Goal: Information Seeking & Learning: Find specific fact

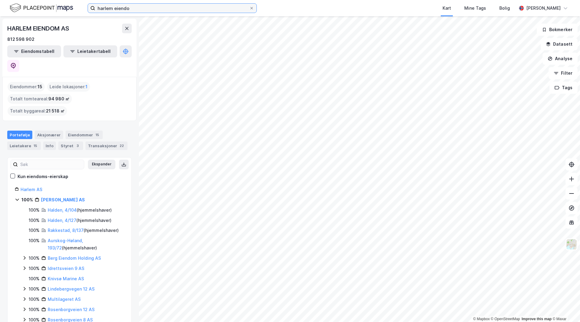
click at [126, 8] on input "harlem eiendo" at bounding box center [172, 8] width 154 height 9
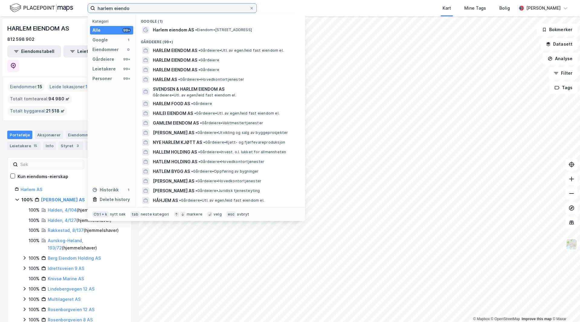
click at [126, 8] on input "harlem eiendo" at bounding box center [172, 8] width 154 height 9
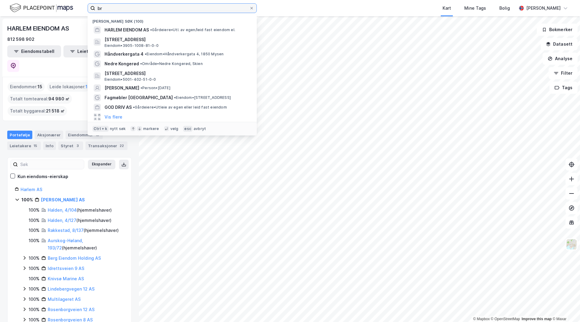
type input "bre"
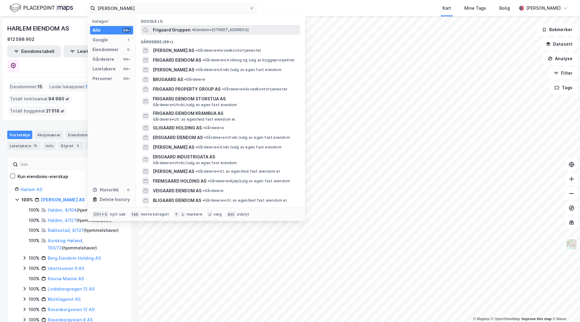
click at [201, 32] on span "• Eiendom • [STREET_ADDRESS]" at bounding box center [220, 29] width 57 height 5
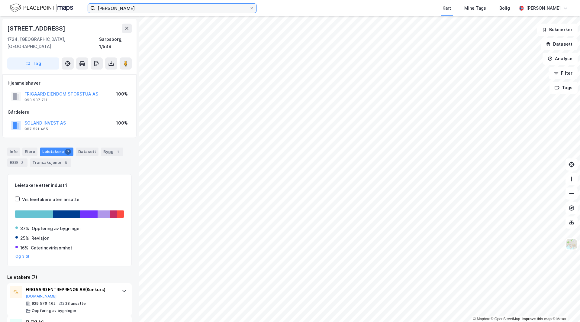
click at [146, 10] on input "[PERSON_NAME]" at bounding box center [172, 8] width 154 height 9
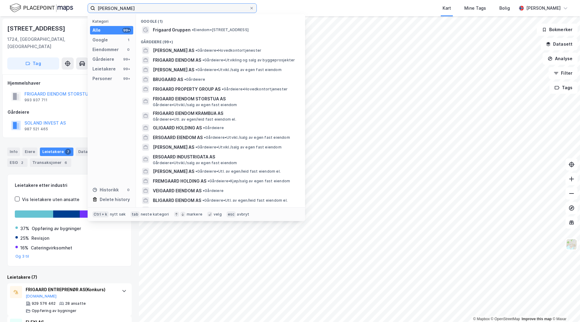
type input "[PERSON_NAME]"
drag, startPoint x: 134, startPoint y: 10, endPoint x: 76, endPoint y: 8, distance: 58.3
click at [76, 8] on div "frigaard handel Kategori Alle 99+ Google 1 Eiendommer 0 Gårdeiere 99+ Leietaker…" at bounding box center [290, 8] width 580 height 16
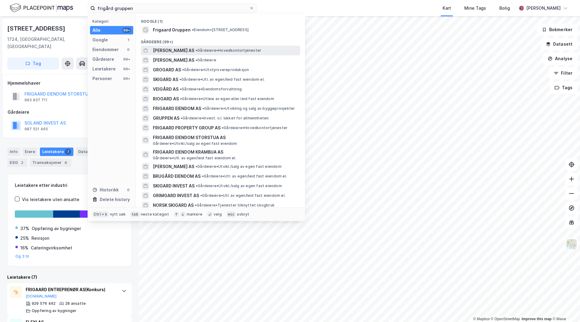
click at [211, 52] on span "• Gårdeiere • Hovedkontortjenester" at bounding box center [228, 50] width 66 height 5
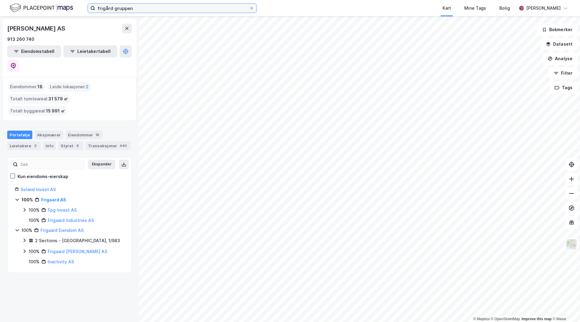
click at [132, 7] on input "frigård gruppen" at bounding box center [172, 8] width 154 height 9
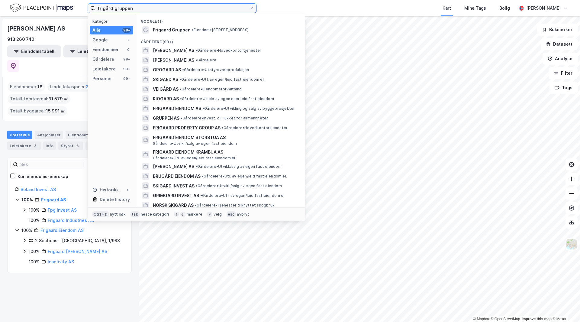
click at [132, 7] on input "frigård gruppen" at bounding box center [172, 8] width 154 height 9
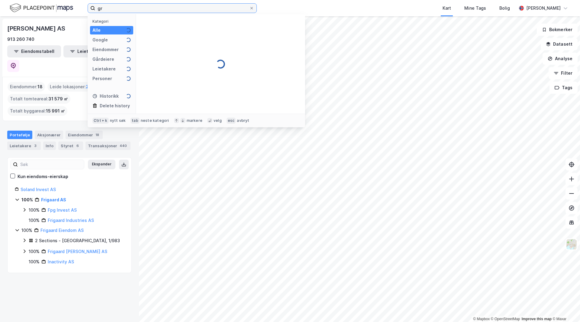
type input "g"
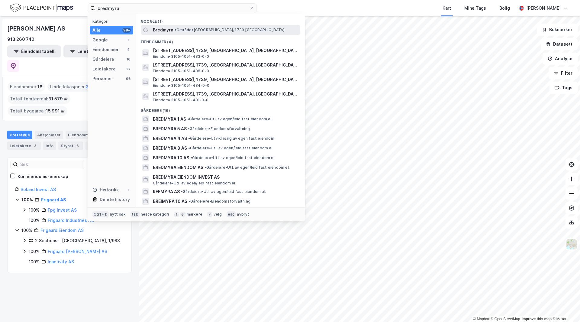
click at [238, 28] on span "• Område • [GEOGRAPHIC_DATA], 1739 [GEOGRAPHIC_DATA]" at bounding box center [230, 29] width 110 height 5
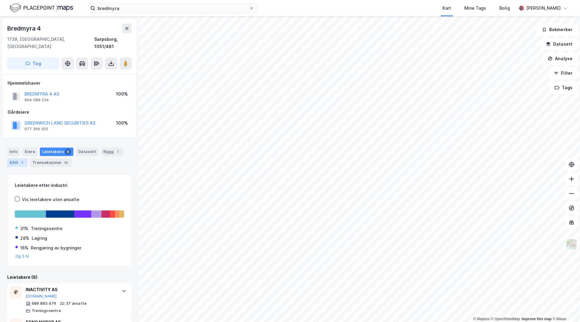
click at [21, 159] on div "1" at bounding box center [22, 162] width 6 height 6
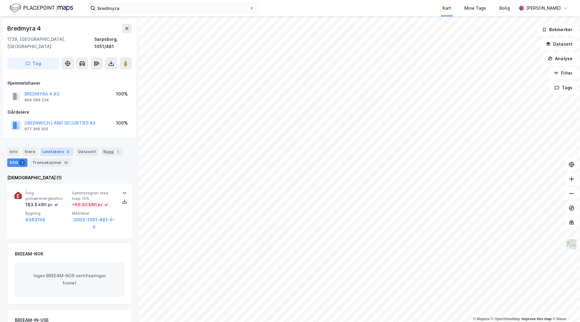
click at [44, 147] on div "Leietakere 8" at bounding box center [57, 151] width 34 height 8
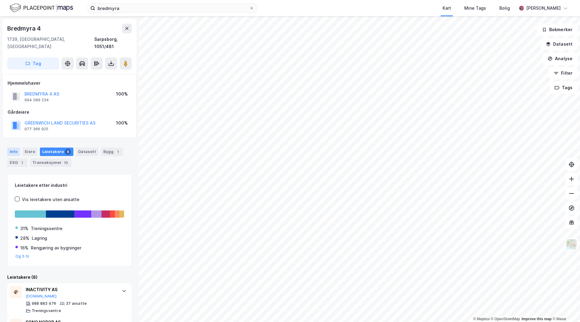
click at [18, 147] on div "Info" at bounding box center [13, 151] width 13 height 8
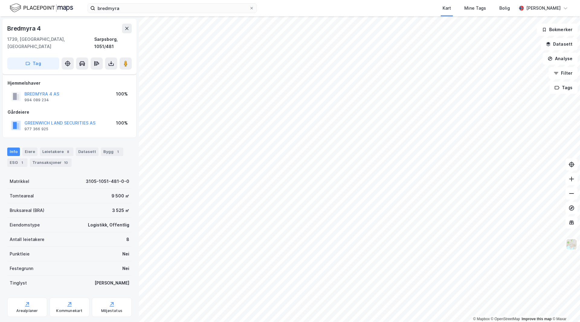
drag, startPoint x: 59, startPoint y: 231, endPoint x: 66, endPoint y: 207, distance: 24.1
drag, startPoint x: 64, startPoint y: 203, endPoint x: 44, endPoint y: 179, distance: 31.1
click at [63, 203] on div "Bruksareal (BRA) 3 525 ㎡" at bounding box center [69, 210] width 124 height 14
click at [59, 147] on div "Leietakere 8" at bounding box center [57, 151] width 34 height 8
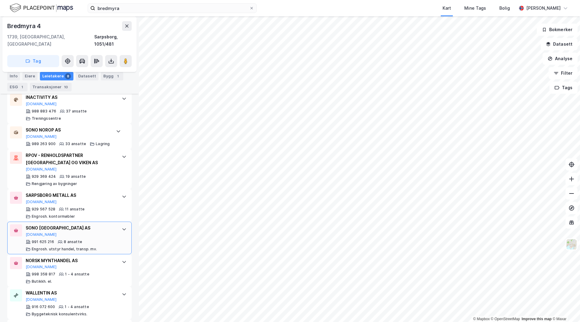
scroll to position [222, 0]
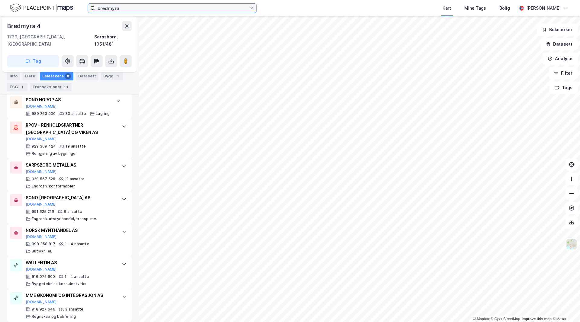
drag, startPoint x: 125, startPoint y: 8, endPoint x: 131, endPoint y: 8, distance: 5.7
click at [125, 8] on input "bredmyra" at bounding box center [172, 8] width 154 height 9
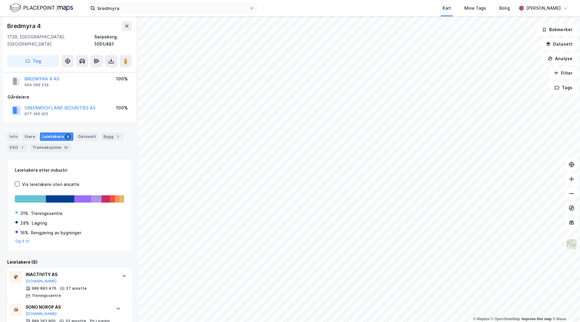
scroll to position [0, 0]
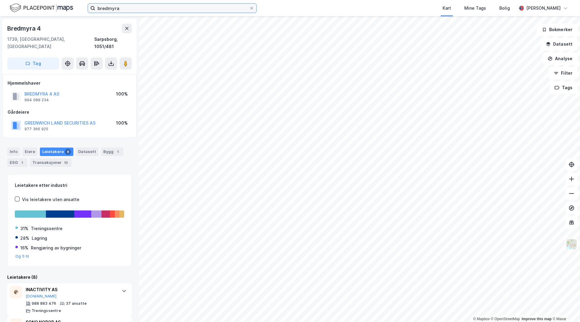
click at [171, 12] on input "bredmyra" at bounding box center [172, 8] width 154 height 9
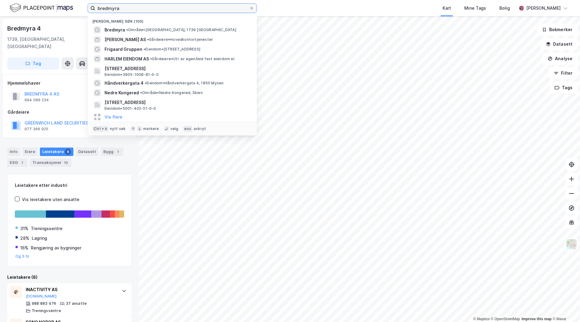
paste input "[STREET_ADDRESS]"
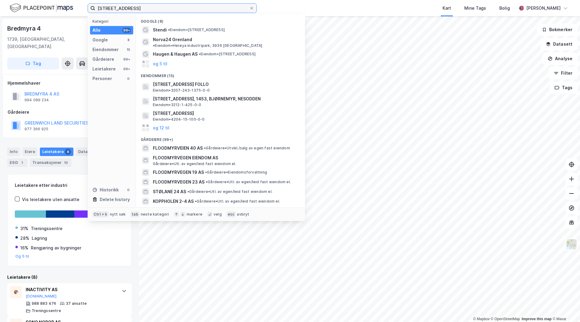
type input "[STREET_ADDRESS]"
click at [197, 30] on span "• Eiendom • [STREET_ADDRESS]" at bounding box center [196, 29] width 57 height 5
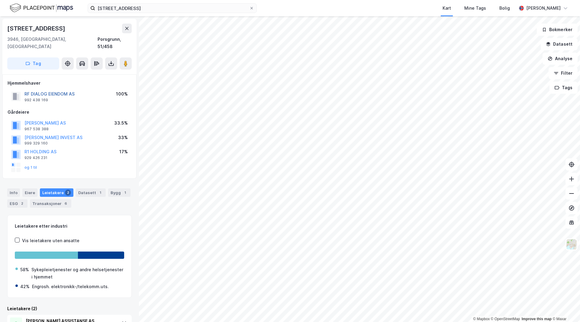
click at [0, 0] on button "RF DIALOG EIENDOM AS" at bounding box center [0, 0] width 0 height 0
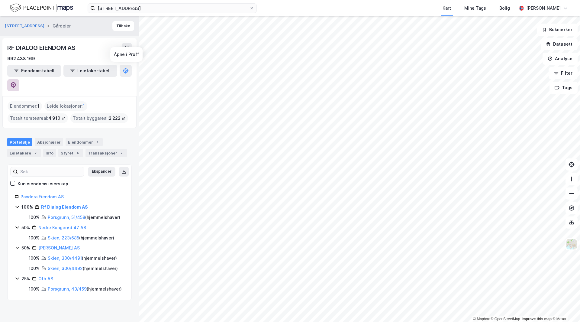
click at [16, 82] on icon at bounding box center [13, 85] width 6 height 6
